Goal: Task Accomplishment & Management: Complete application form

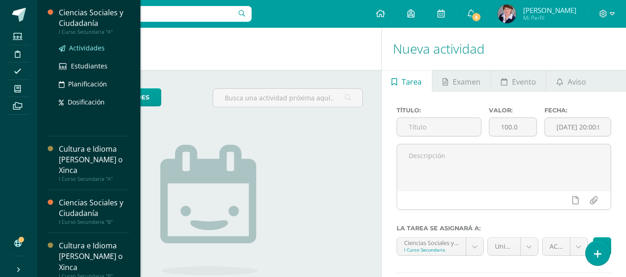
click at [97, 46] on span "Actividades" at bounding box center [87, 48] width 36 height 9
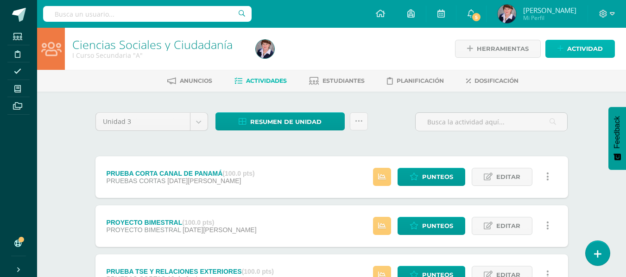
click at [584, 46] on span "Actividad" at bounding box center [585, 48] width 36 height 17
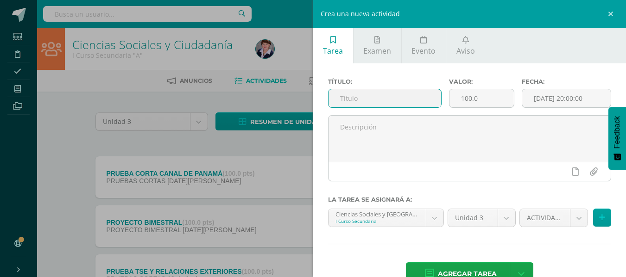
click at [400, 96] on input "text" at bounding box center [384, 98] width 113 height 18
type input "PRUEBA BIMESTRAL"
click at [599, 216] on icon at bounding box center [602, 218] width 6 height 8
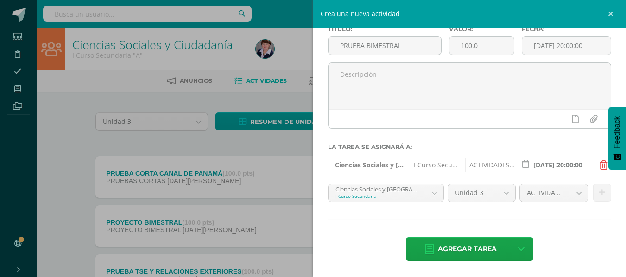
scroll to position [53, 0]
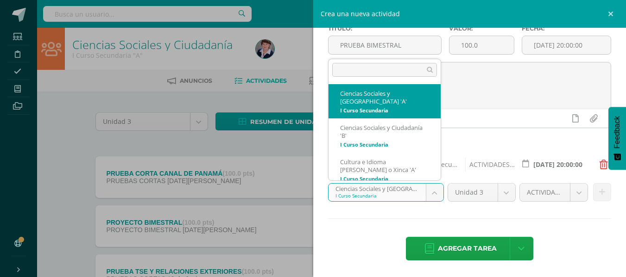
scroll to position [6, 0]
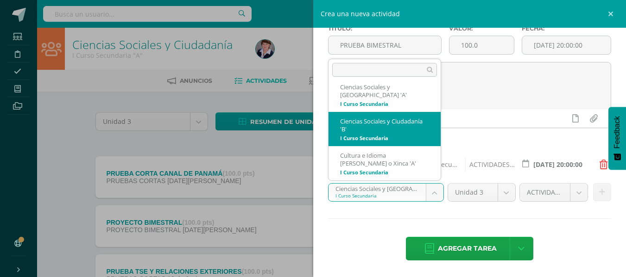
select select "208100"
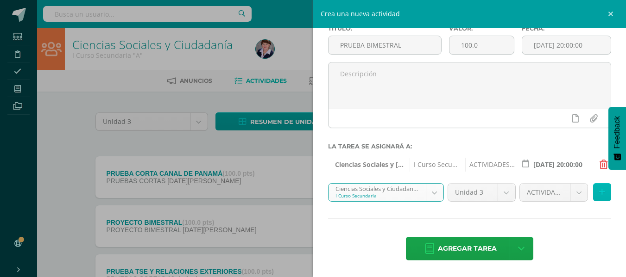
click at [599, 192] on icon at bounding box center [602, 192] width 6 height 8
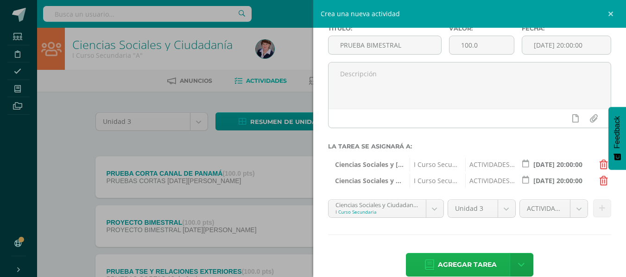
click at [465, 262] on span "Agregar tarea" at bounding box center [467, 265] width 59 height 23
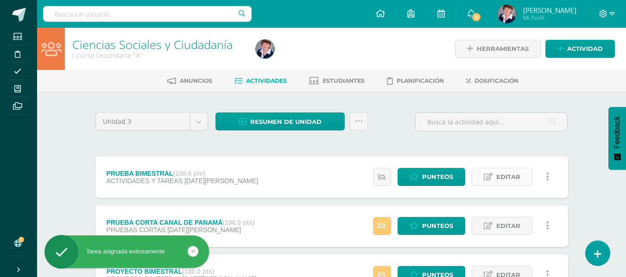
click at [513, 176] on span "Editar" at bounding box center [508, 177] width 24 height 17
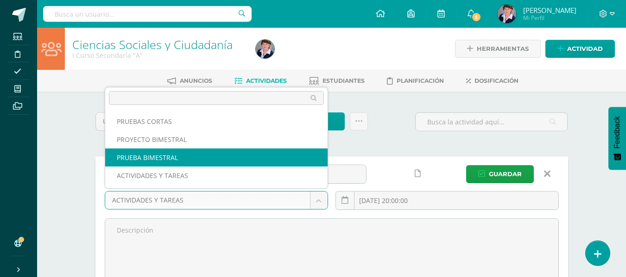
select select "226345"
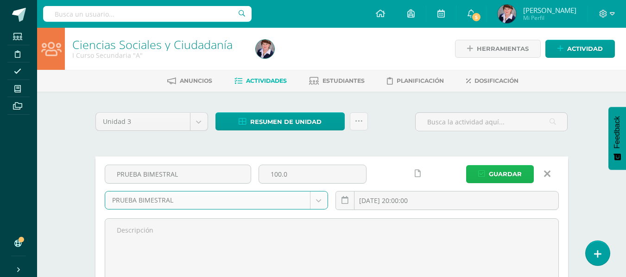
click at [507, 172] on span "Guardar" at bounding box center [504, 174] width 33 height 17
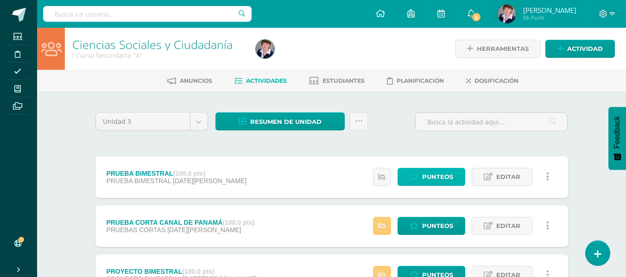
click at [441, 175] on span "Punteos" at bounding box center [437, 177] width 31 height 17
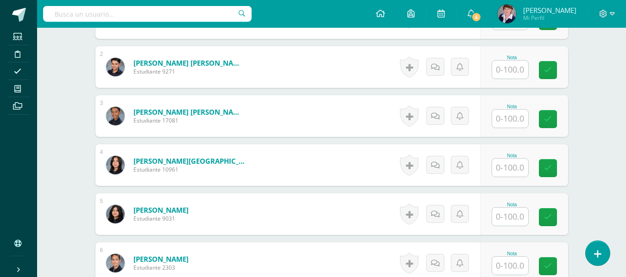
scroll to position [422, 0]
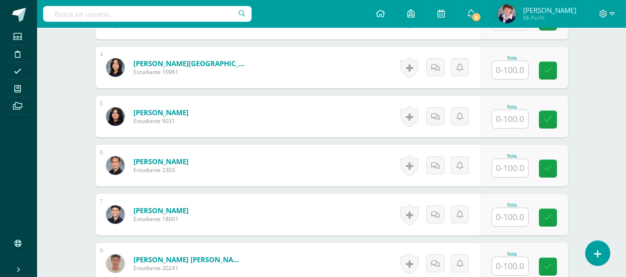
click at [513, 218] on input "text" at bounding box center [510, 217] width 36 height 18
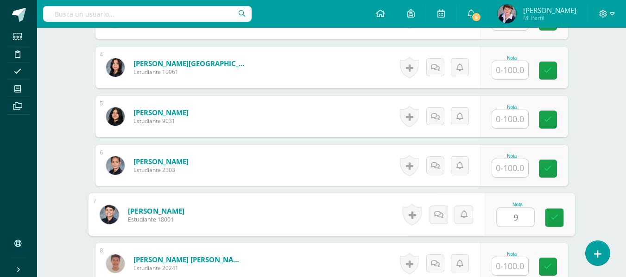
type input "95"
click at [554, 217] on icon at bounding box center [554, 218] width 8 height 8
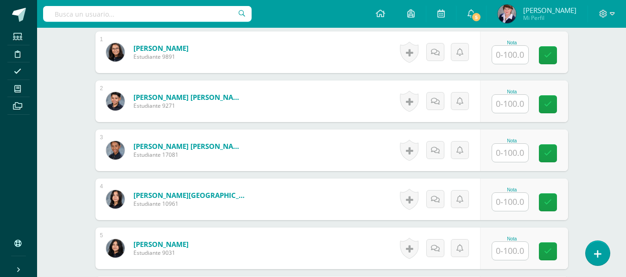
scroll to position [237, 0]
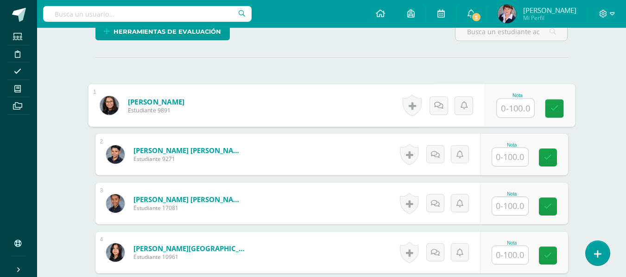
click at [516, 109] on input "text" at bounding box center [514, 108] width 37 height 19
type input "100"
drag, startPoint x: 554, startPoint y: 106, endPoint x: 557, endPoint y: 102, distance: 4.9
click at [555, 103] on link at bounding box center [553, 109] width 19 height 19
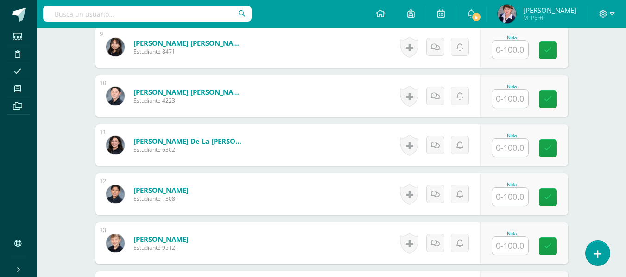
scroll to position [700, 0]
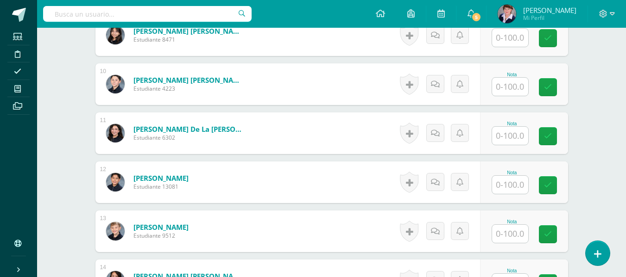
click at [508, 182] on input "text" at bounding box center [510, 185] width 36 height 18
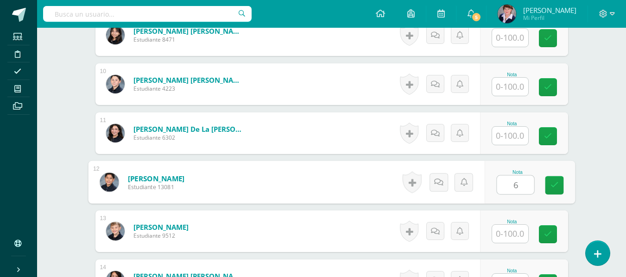
type input "65"
click at [552, 183] on icon at bounding box center [554, 185] width 8 height 8
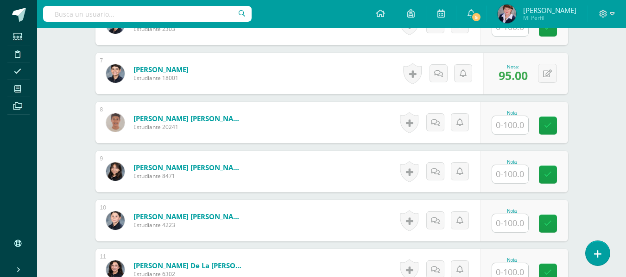
scroll to position [561, 0]
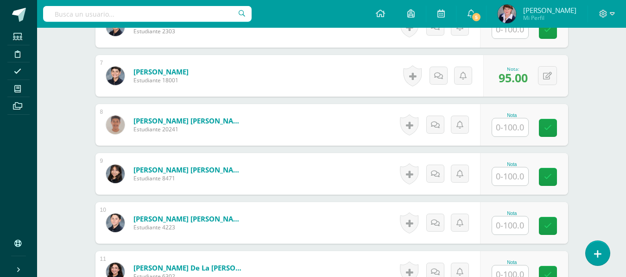
click at [517, 128] on input "text" at bounding box center [510, 128] width 36 height 18
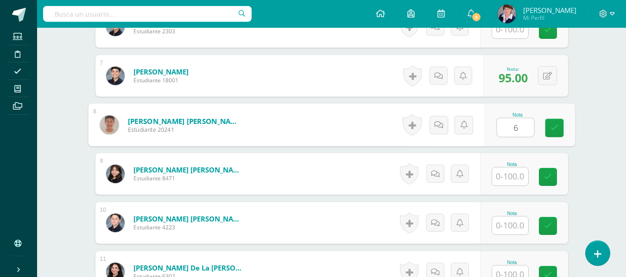
type input "64"
click at [554, 126] on icon at bounding box center [554, 128] width 8 height 8
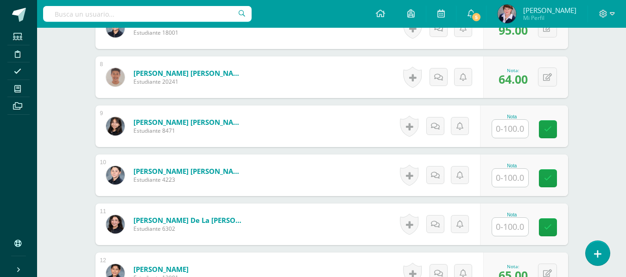
scroll to position [607, 0]
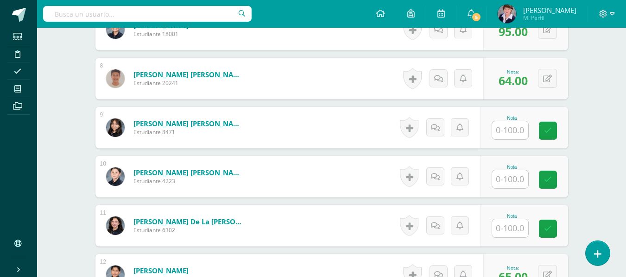
click at [513, 131] on input "text" at bounding box center [510, 130] width 36 height 18
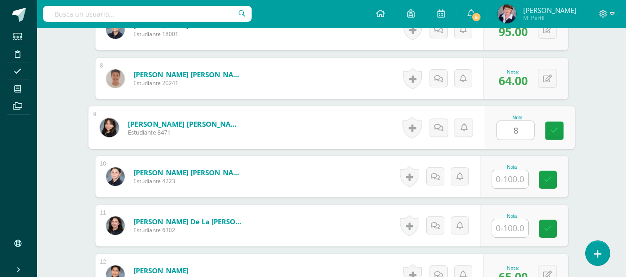
type input "82"
click at [551, 127] on icon at bounding box center [554, 131] width 8 height 8
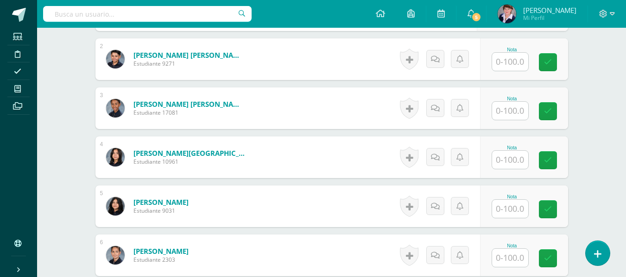
scroll to position [330, 0]
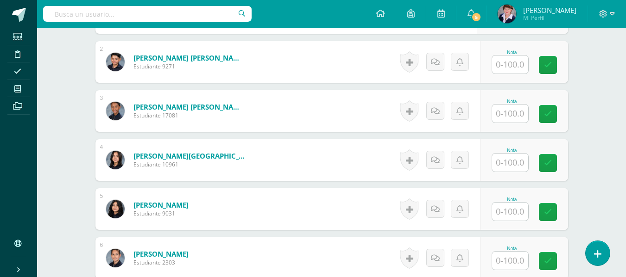
click at [516, 66] on input "text" at bounding box center [510, 65] width 36 height 18
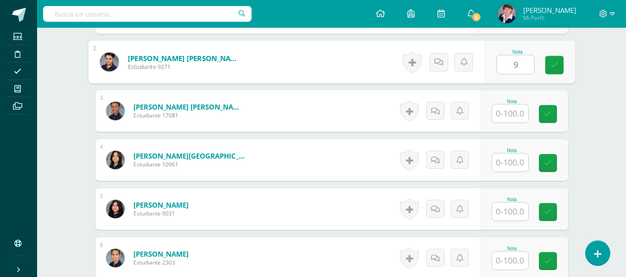
type input "97"
click at [554, 62] on icon at bounding box center [554, 65] width 8 height 8
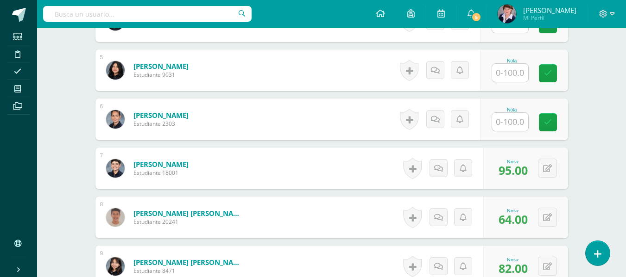
scroll to position [654, 0]
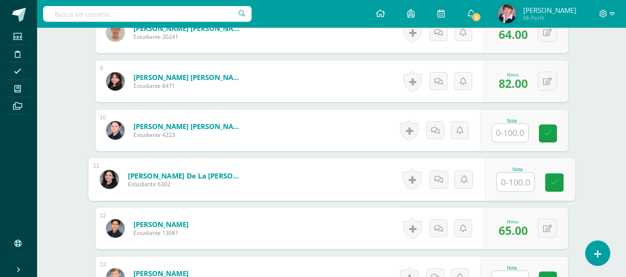
click at [513, 184] on input "text" at bounding box center [514, 182] width 37 height 19
type input "58"
click at [552, 182] on icon at bounding box center [554, 183] width 8 height 8
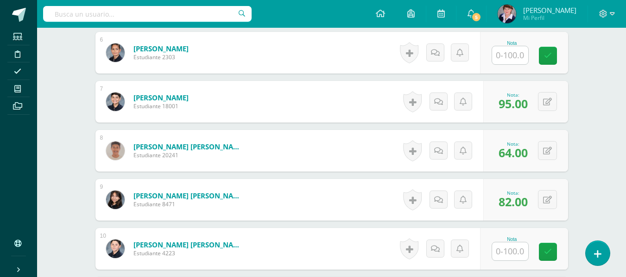
scroll to position [515, 0]
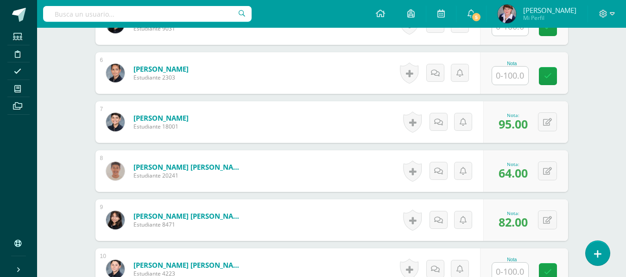
click at [519, 74] on input "text" at bounding box center [510, 76] width 36 height 18
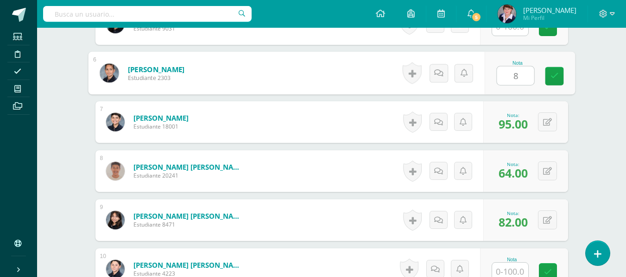
type input "88"
click at [557, 70] on link at bounding box center [553, 76] width 19 height 19
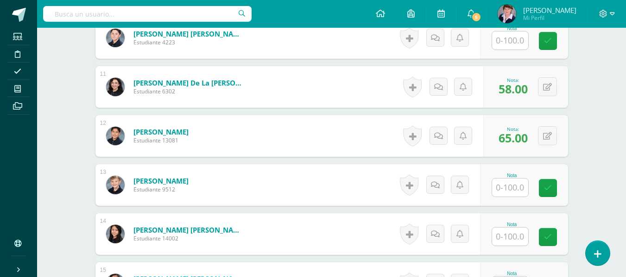
scroll to position [793, 0]
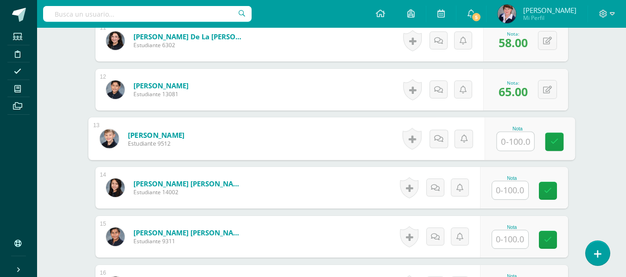
click at [514, 144] on input "text" at bounding box center [514, 141] width 37 height 19
type input "82"
click at [552, 138] on icon at bounding box center [554, 142] width 8 height 8
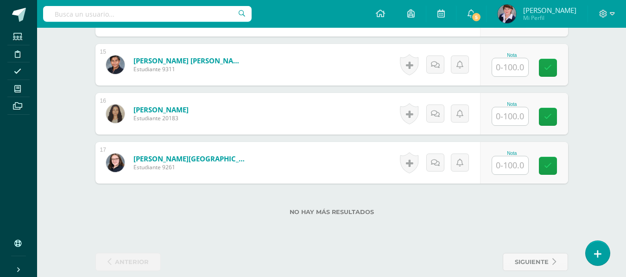
scroll to position [977, 0]
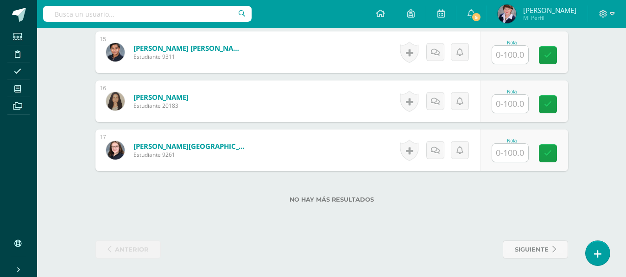
click at [512, 155] on input "text" at bounding box center [510, 153] width 36 height 18
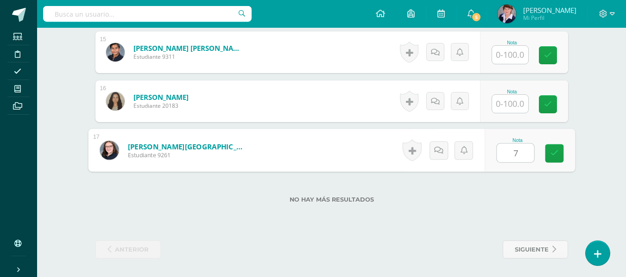
type input "74"
click at [554, 150] on icon at bounding box center [554, 154] width 8 height 8
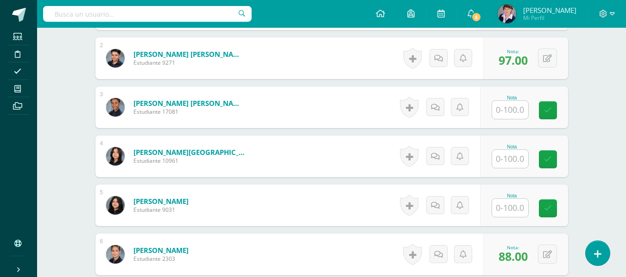
scroll to position [329, 0]
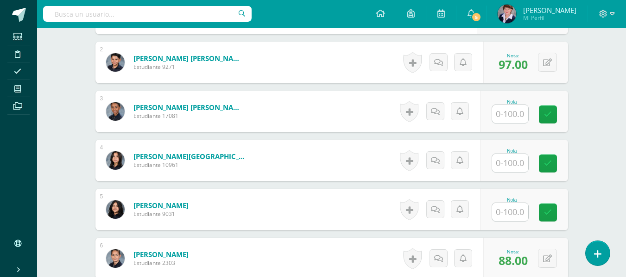
click at [515, 163] on input "text" at bounding box center [510, 163] width 36 height 18
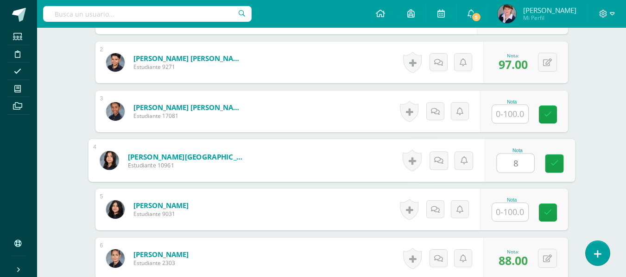
type input "82"
click at [556, 160] on icon at bounding box center [554, 164] width 8 height 8
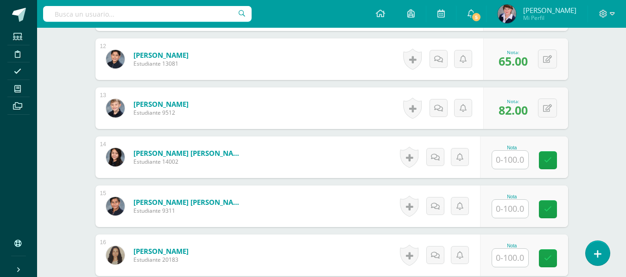
scroll to position [838, 0]
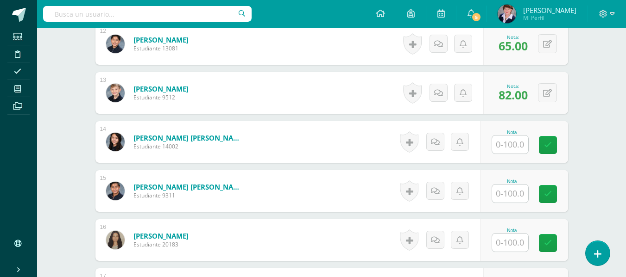
click at [510, 143] on input "text" at bounding box center [510, 145] width 36 height 18
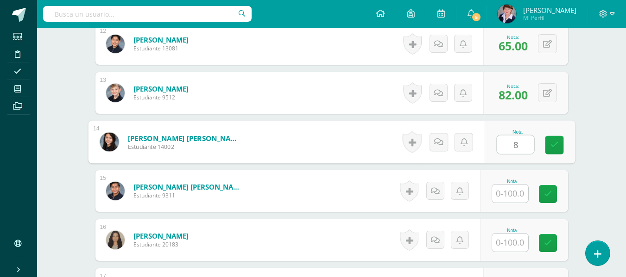
type input "83"
click at [558, 144] on link at bounding box center [553, 145] width 19 height 19
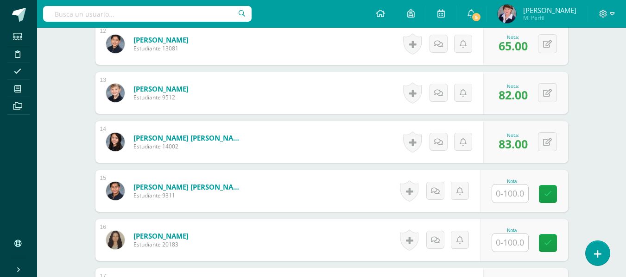
scroll to position [977, 0]
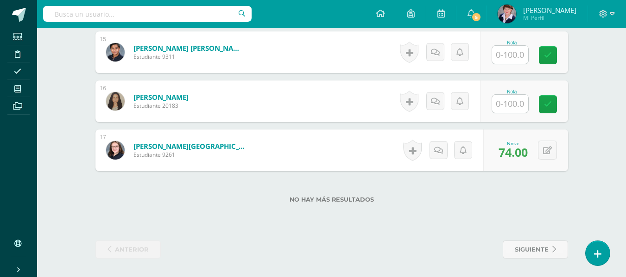
click at [519, 106] on input "text" at bounding box center [510, 104] width 36 height 18
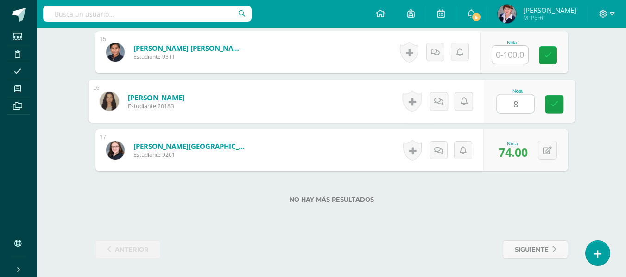
type input "81"
click at [555, 104] on icon at bounding box center [554, 104] width 8 height 8
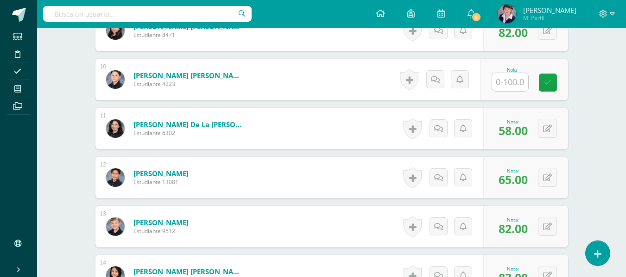
scroll to position [700, 0]
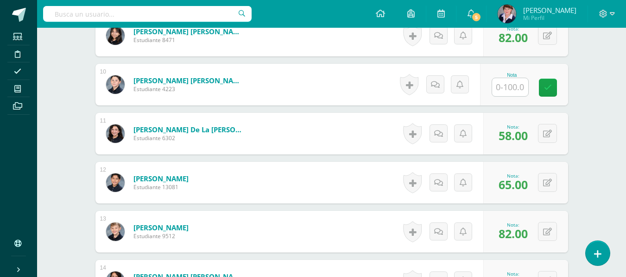
click at [512, 87] on input "text" at bounding box center [510, 87] width 36 height 18
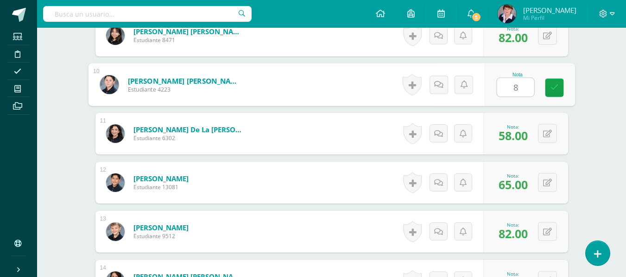
type input "85"
click at [552, 86] on icon at bounding box center [554, 88] width 8 height 8
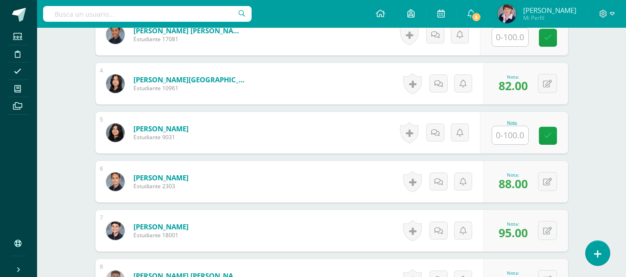
scroll to position [422, 0]
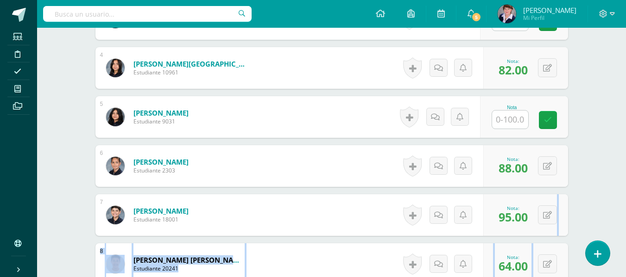
drag, startPoint x: 535, startPoint y: 218, endPoint x: 534, endPoint y: 259, distance: 41.2
click at [598, 277] on html "Estudiantes Disciplina Asistencia Mis cursos Archivos Soporte Centro de ayuda Ú…" at bounding box center [313, 205] width 626 height 1255
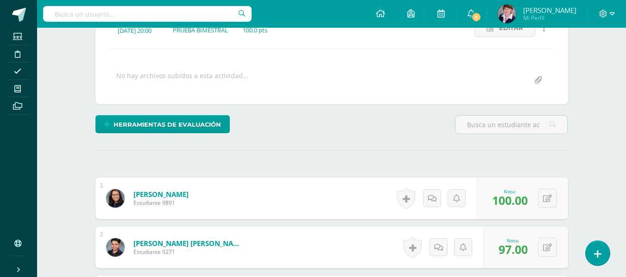
scroll to position [329, 0]
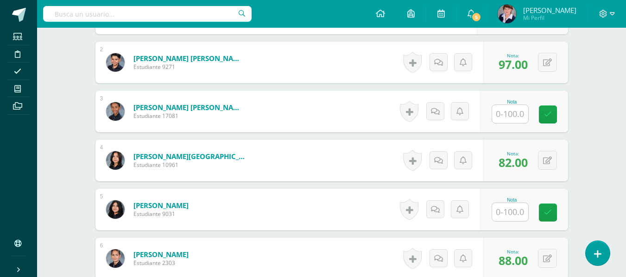
click at [517, 112] on input "text" at bounding box center [510, 114] width 36 height 18
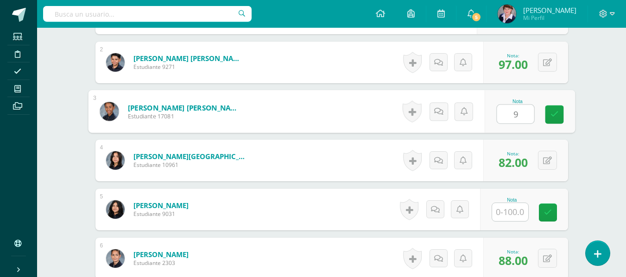
type input "98"
click at [555, 112] on icon at bounding box center [554, 115] width 8 height 8
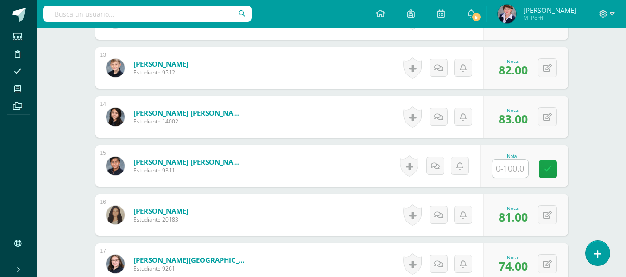
scroll to position [885, 0]
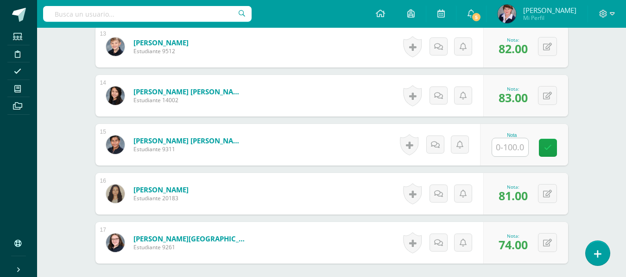
click at [519, 149] on input "text" at bounding box center [510, 147] width 36 height 18
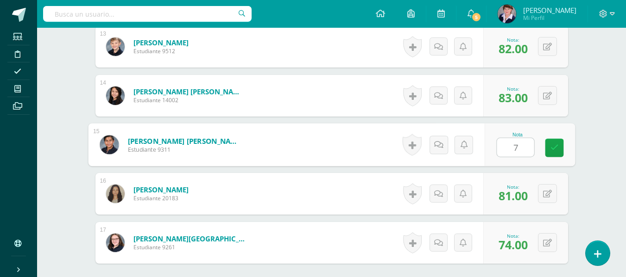
type input "78"
click at [557, 145] on icon at bounding box center [554, 148] width 8 height 8
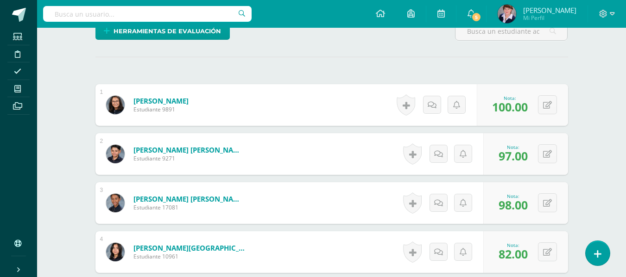
scroll to position [237, 0]
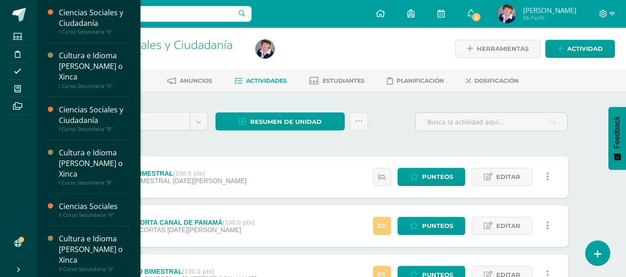
click at [394, 113] on div "Unidad 3 Unidad 1 Unidad 2 Unidad 3 Unidad 4 Resumen de unidad Descargar como H…" at bounding box center [332, 126] width 480 height 26
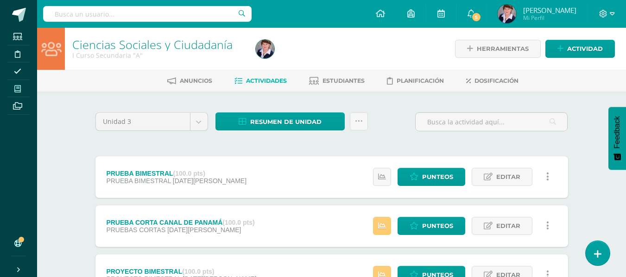
click at [18, 87] on icon at bounding box center [17, 88] width 6 height 7
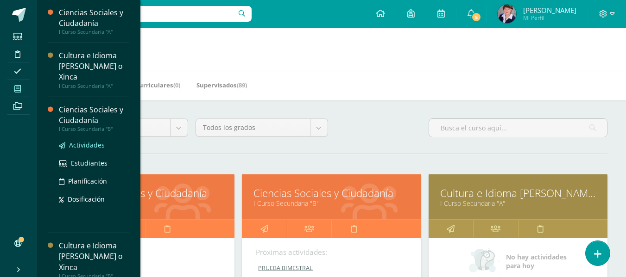
click at [95, 142] on span "Actividades" at bounding box center [87, 145] width 36 height 9
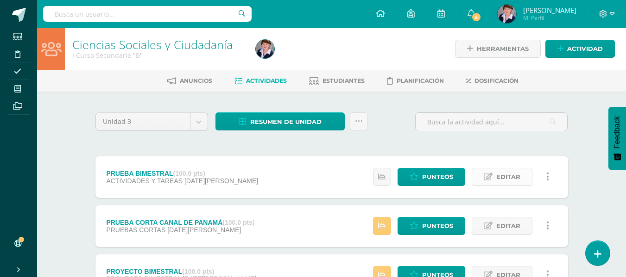
click at [515, 175] on span "Editar" at bounding box center [508, 177] width 24 height 17
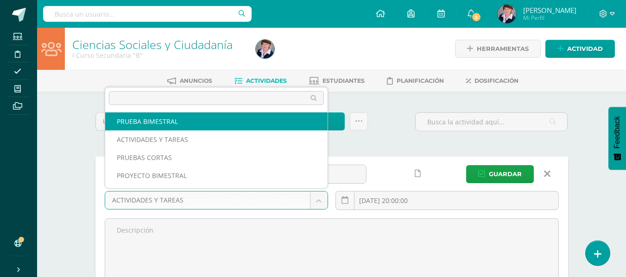
select select "226349"
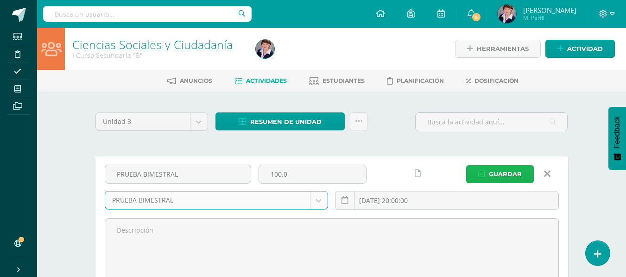
click at [512, 172] on span "Guardar" at bounding box center [504, 174] width 33 height 17
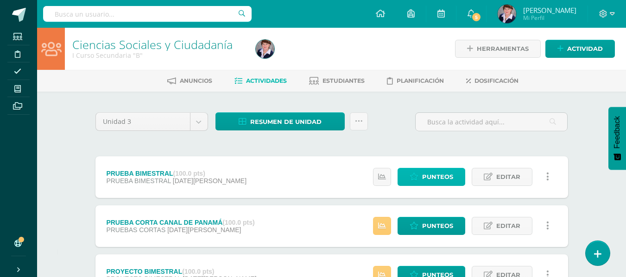
click at [439, 175] on span "Punteos" at bounding box center [437, 177] width 31 height 17
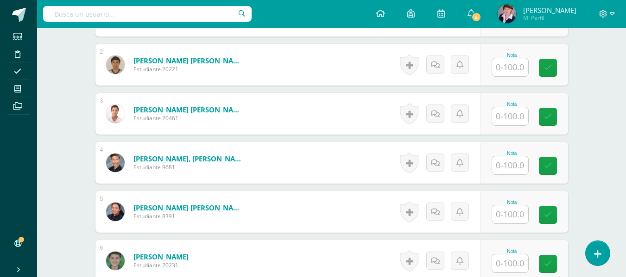
scroll to position [327, 0]
click at [517, 67] on input "text" at bounding box center [510, 67] width 36 height 18
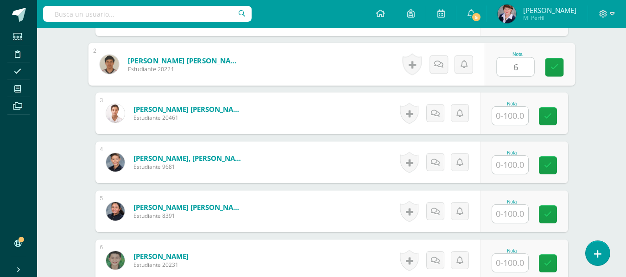
type input "68"
click at [555, 63] on icon at bounding box center [554, 67] width 8 height 8
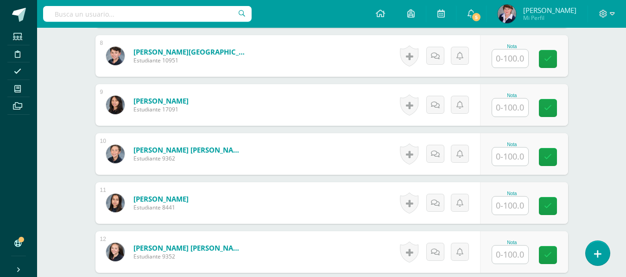
scroll to position [652, 0]
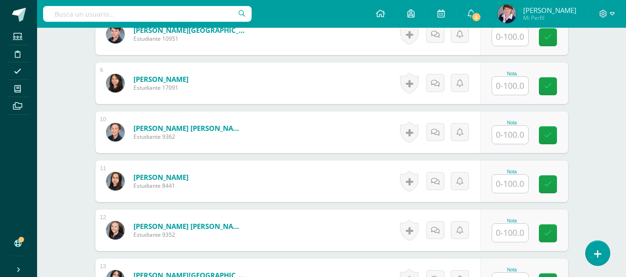
click at [511, 136] on input "text" at bounding box center [510, 135] width 36 height 18
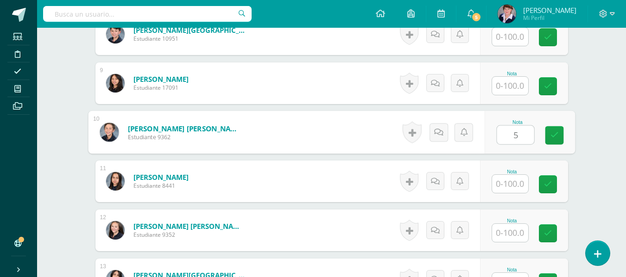
type input "57"
click at [554, 132] on icon at bounding box center [554, 135] width 8 height 8
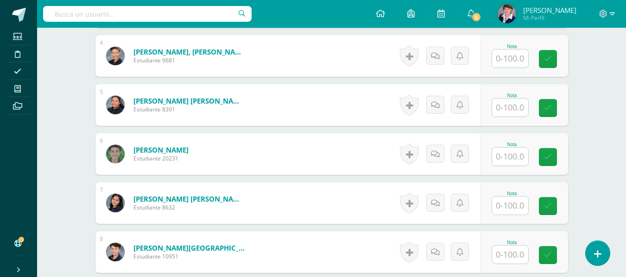
scroll to position [420, 0]
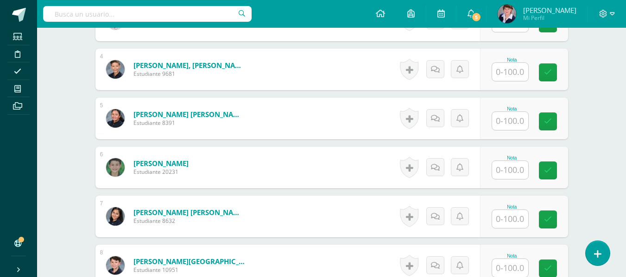
click at [512, 71] on input "text" at bounding box center [510, 72] width 36 height 18
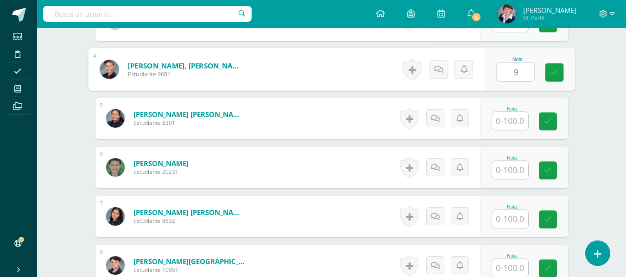
type input "91"
click at [554, 71] on icon at bounding box center [554, 73] width 8 height 8
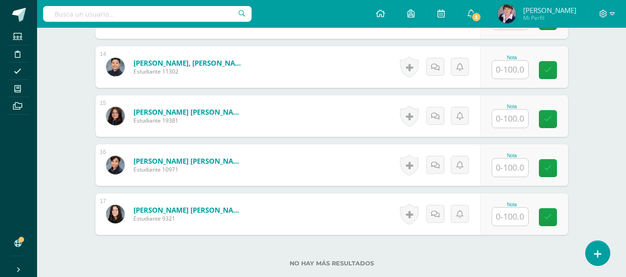
scroll to position [930, 0]
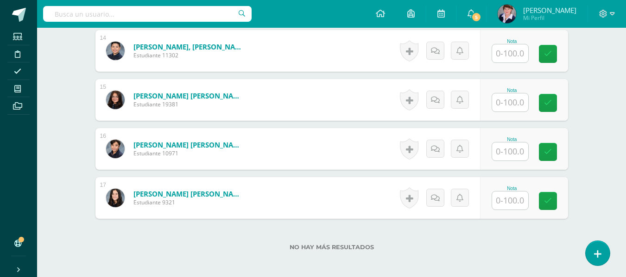
click at [516, 150] on input "text" at bounding box center [510, 152] width 36 height 18
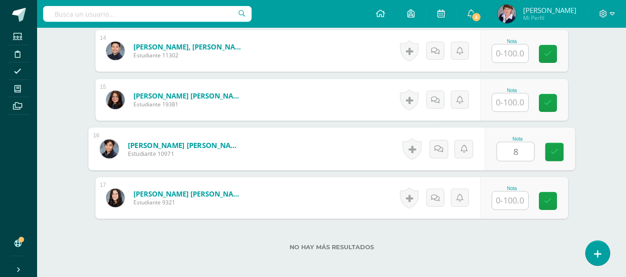
type input "83"
click at [554, 151] on icon at bounding box center [554, 152] width 8 height 8
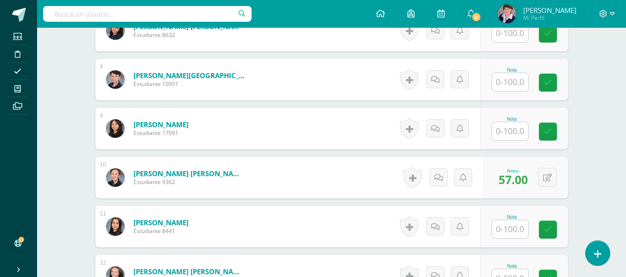
scroll to position [606, 0]
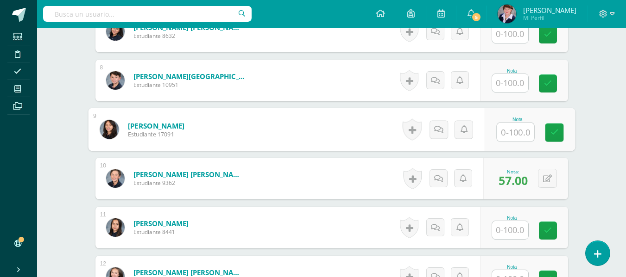
click at [510, 134] on input "text" at bounding box center [514, 132] width 37 height 19
type input "75"
click at [556, 132] on icon at bounding box center [554, 133] width 8 height 8
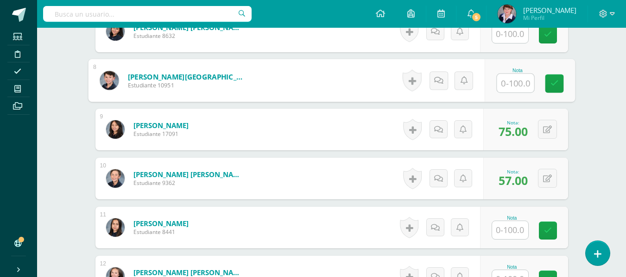
click at [511, 86] on input "text" at bounding box center [514, 83] width 37 height 19
type input "87"
click at [555, 82] on icon at bounding box center [554, 84] width 8 height 8
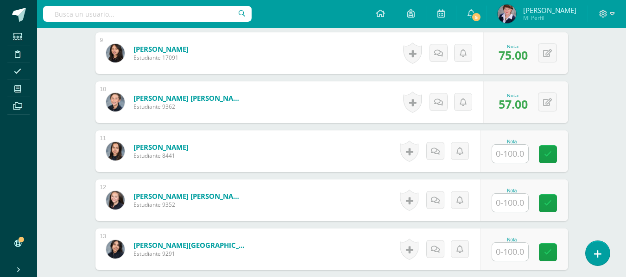
scroll to position [698, 0]
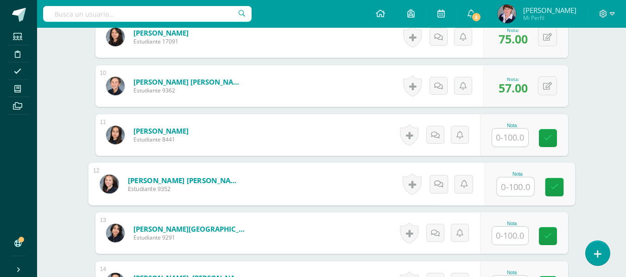
click at [517, 190] on input "text" at bounding box center [514, 187] width 37 height 19
type input "0"
type input "99"
click at [554, 185] on icon at bounding box center [554, 187] width 8 height 8
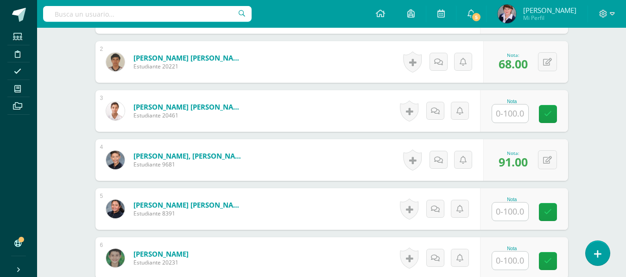
scroll to position [235, 0]
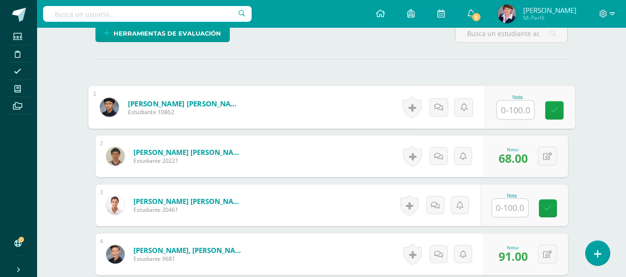
click at [516, 111] on input "text" at bounding box center [514, 110] width 37 height 19
type input "85"
click at [556, 109] on icon at bounding box center [554, 110] width 8 height 8
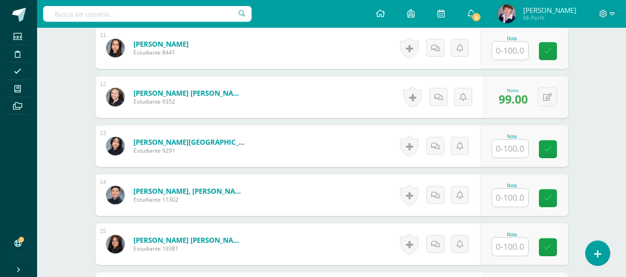
scroll to position [791, 0]
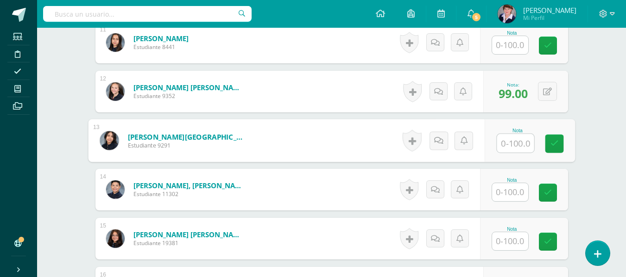
click at [513, 147] on input "text" at bounding box center [514, 143] width 37 height 19
type input "92"
click at [552, 140] on icon at bounding box center [554, 144] width 8 height 8
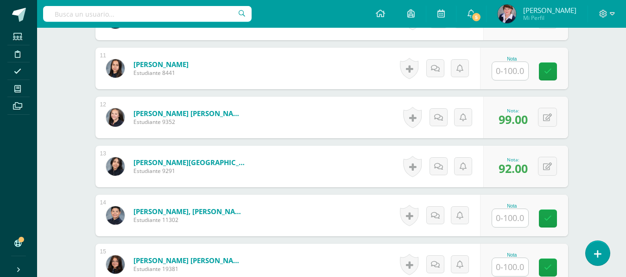
scroll to position [745, 0]
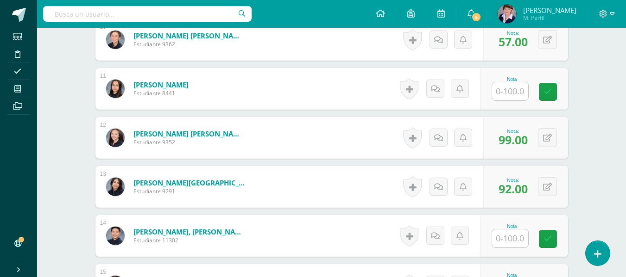
click at [513, 92] on input "text" at bounding box center [510, 91] width 36 height 18
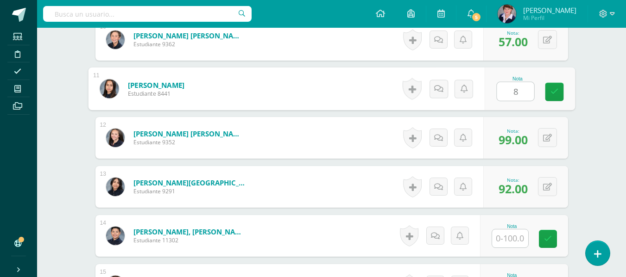
type input "81"
click at [556, 90] on icon at bounding box center [554, 92] width 8 height 8
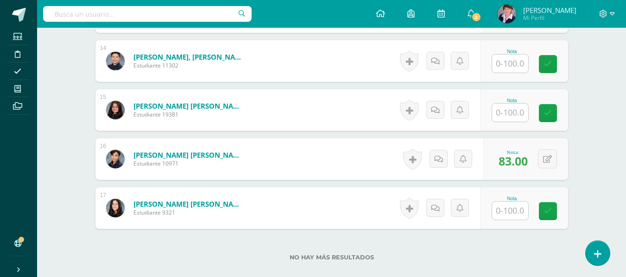
scroll to position [930, 0]
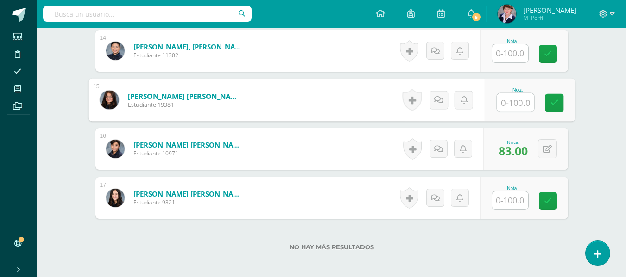
click at [513, 104] on input "text" at bounding box center [514, 103] width 37 height 19
type input "61"
click at [553, 100] on icon at bounding box center [554, 103] width 8 height 8
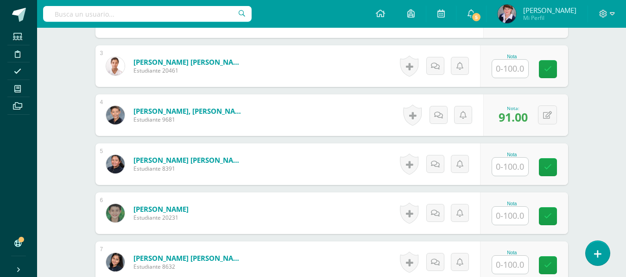
scroll to position [374, 0]
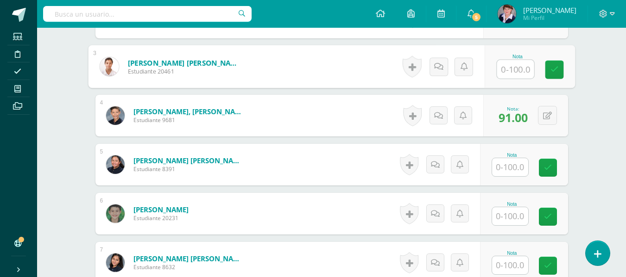
click at [515, 74] on input "text" at bounding box center [514, 69] width 37 height 19
type input "85"
click at [557, 66] on icon at bounding box center [554, 70] width 8 height 8
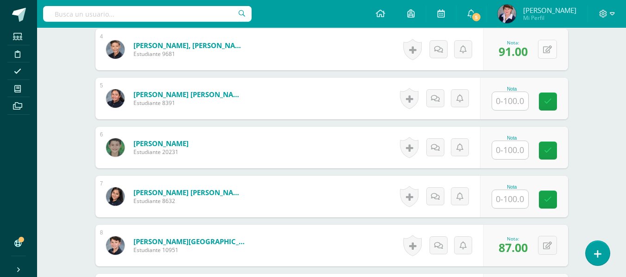
scroll to position [467, 0]
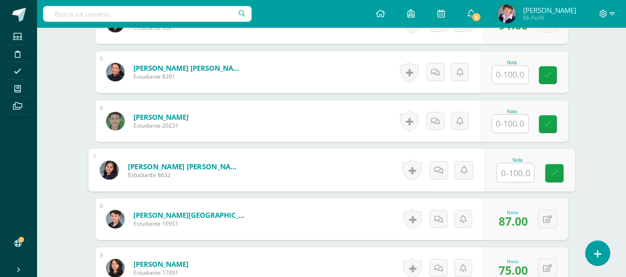
click at [519, 172] on input "text" at bounding box center [514, 173] width 37 height 19
type input "48"
click at [553, 169] on icon at bounding box center [554, 173] width 8 height 8
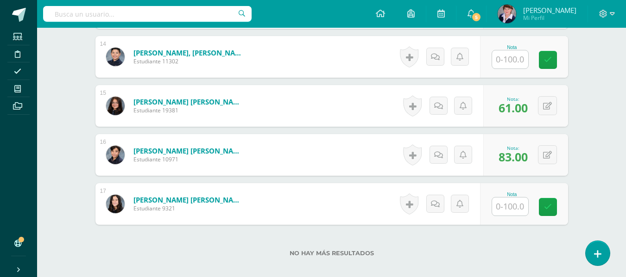
scroll to position [930, 0]
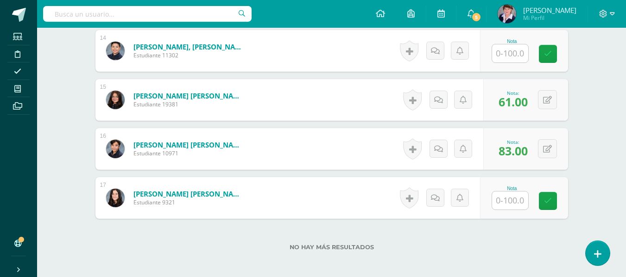
click at [514, 200] on input "text" at bounding box center [510, 201] width 36 height 18
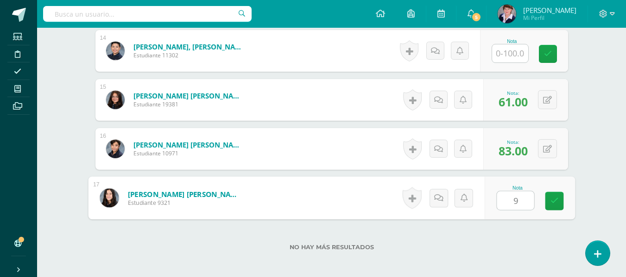
type input "96"
click at [553, 199] on icon at bounding box center [554, 201] width 8 height 8
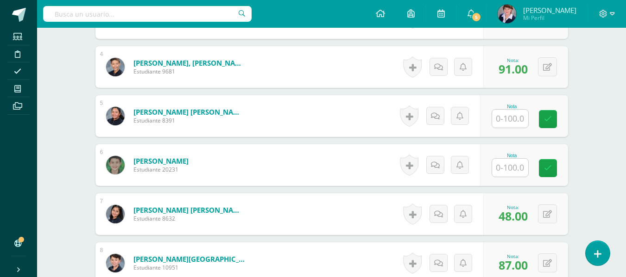
scroll to position [420, 0]
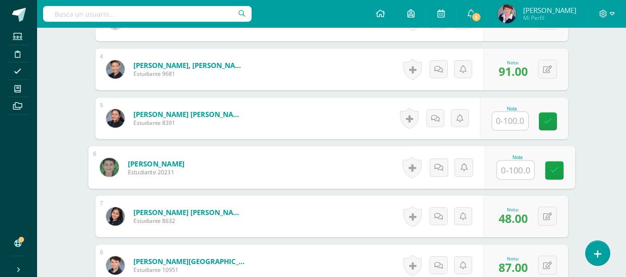
click at [517, 172] on input "text" at bounding box center [514, 170] width 37 height 19
type input "43"
click at [557, 170] on icon at bounding box center [554, 171] width 8 height 8
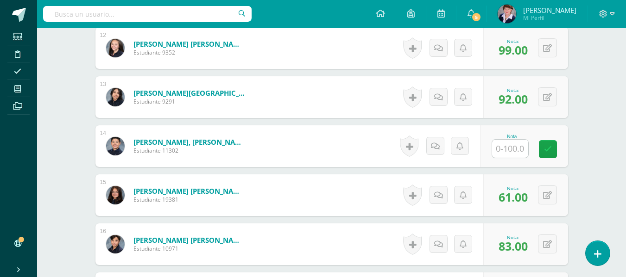
scroll to position [837, 0]
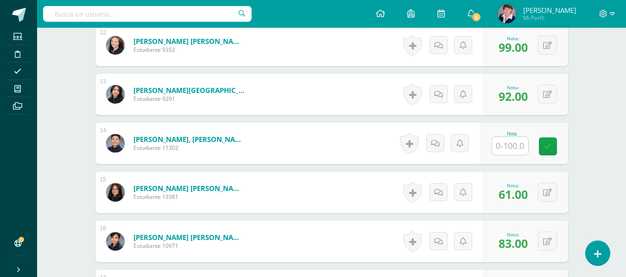
click at [512, 149] on input "text" at bounding box center [510, 146] width 36 height 18
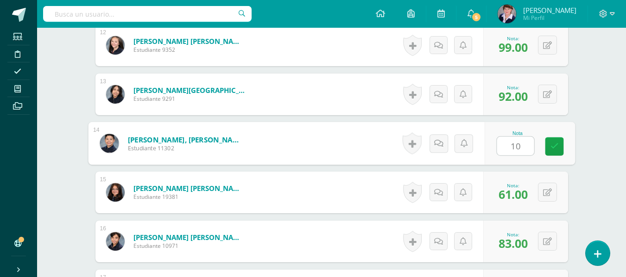
type input "100"
click at [554, 144] on icon at bounding box center [554, 147] width 8 height 8
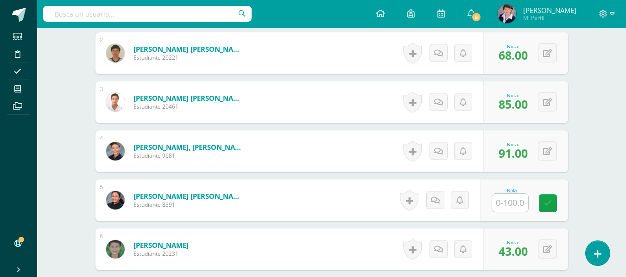
scroll to position [328, 0]
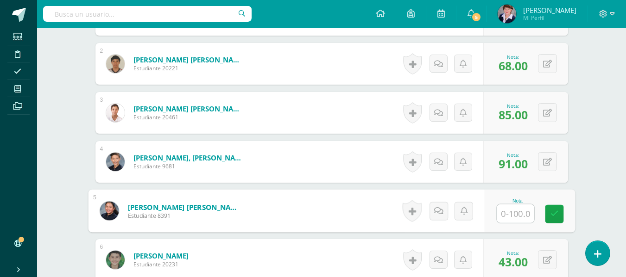
click at [515, 213] on input "text" at bounding box center [514, 214] width 37 height 19
type input "96"
click at [552, 212] on icon at bounding box center [554, 214] width 8 height 8
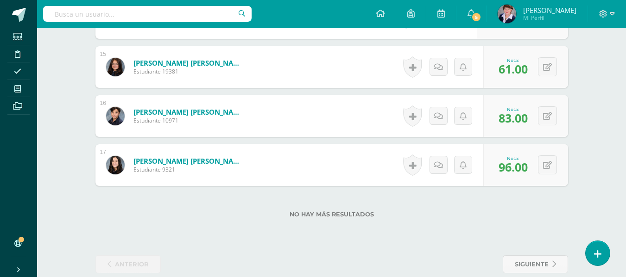
scroll to position [977, 0]
